Goal: Task Accomplishment & Management: Use online tool/utility

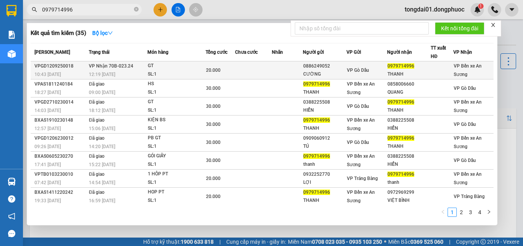
type input "0979714996"
click at [120, 74] on div "12:19 [DATE]" at bounding box center [118, 74] width 58 height 8
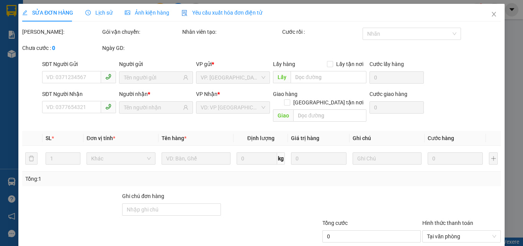
type input "0886249052"
type input "CƯỜNG"
type input "0979714996"
type input "THANH"
type input "20.000"
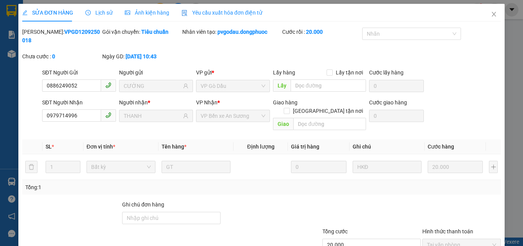
click at [109, 14] on span "Lịch sử" at bounding box center [98, 13] width 27 height 6
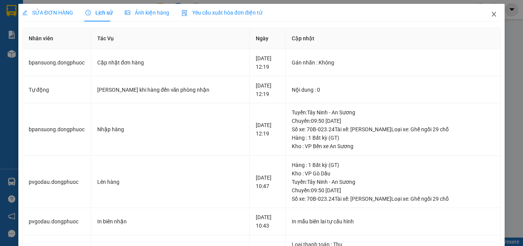
click at [492, 13] on icon "close" at bounding box center [494, 14] width 4 height 5
